Goal: Task Accomplishment & Management: Use online tool/utility

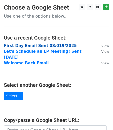
click at [50, 46] on strong "First Day Email Sent 08/019/2025" at bounding box center [40, 45] width 73 height 5
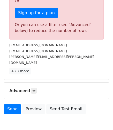
scroll to position [188, 0]
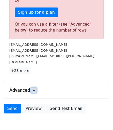
click at [35, 89] on icon at bounding box center [33, 90] width 3 height 3
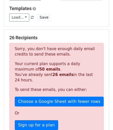
scroll to position [75, 0]
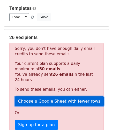
click at [46, 98] on link "Choose a Google Sheet with fewer rows" at bounding box center [59, 102] width 89 height 10
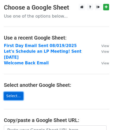
click at [14, 92] on link "Select..." at bounding box center [13, 96] width 19 height 8
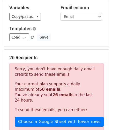
scroll to position [49, 0]
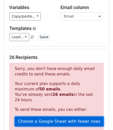
click at [39, 121] on link "Choose a Google Sheet with fewer rows" at bounding box center [59, 122] width 89 height 10
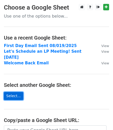
click at [11, 92] on link "Select..." at bounding box center [13, 96] width 19 height 8
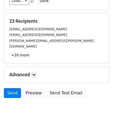
scroll to position [90, 0]
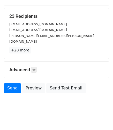
click at [61, 107] on body "New Campaign Daily emails left: 24 Google Sheet: STAR Email Sent 08/20/2025 1. …" at bounding box center [56, 15] width 113 height 203
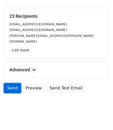
click at [14, 83] on link "Send" at bounding box center [12, 88] width 17 height 10
